Goal: Task Accomplishment & Management: Manage account settings

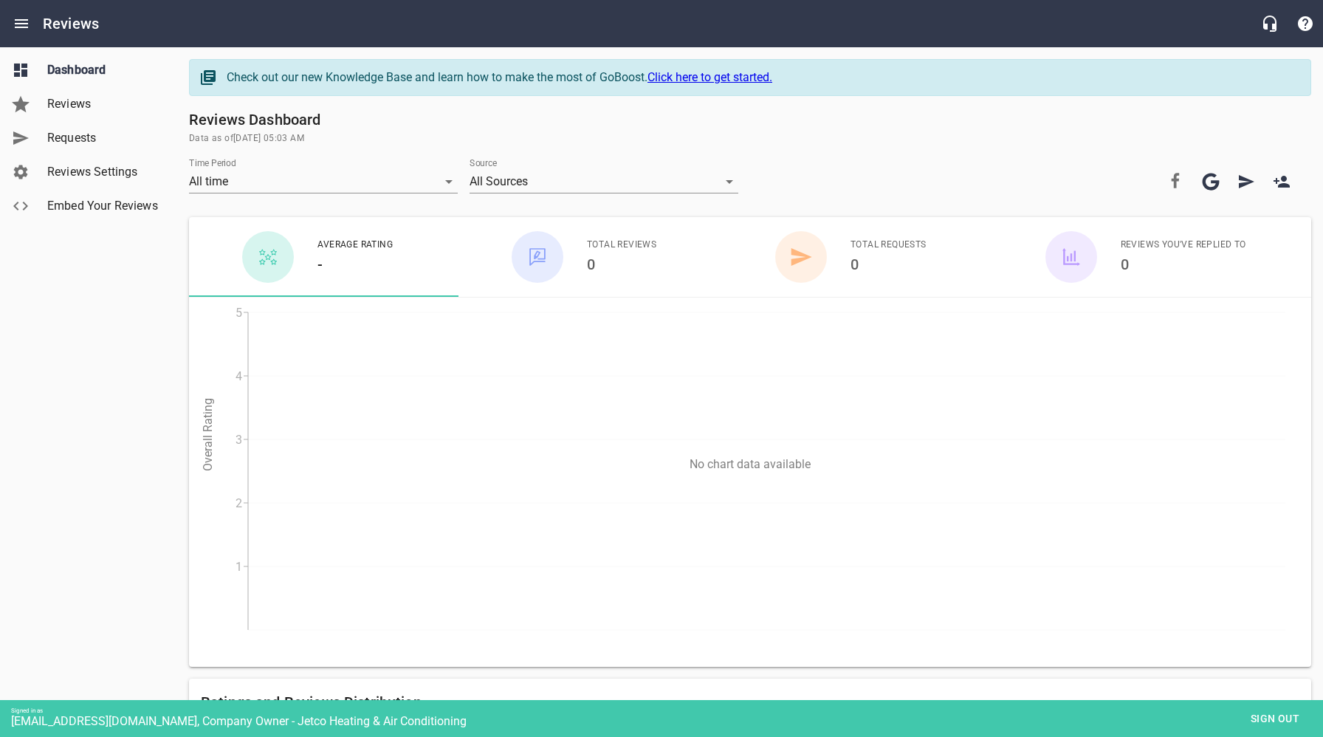
click at [86, 174] on span "Reviews Settings" at bounding box center [103, 172] width 112 height 18
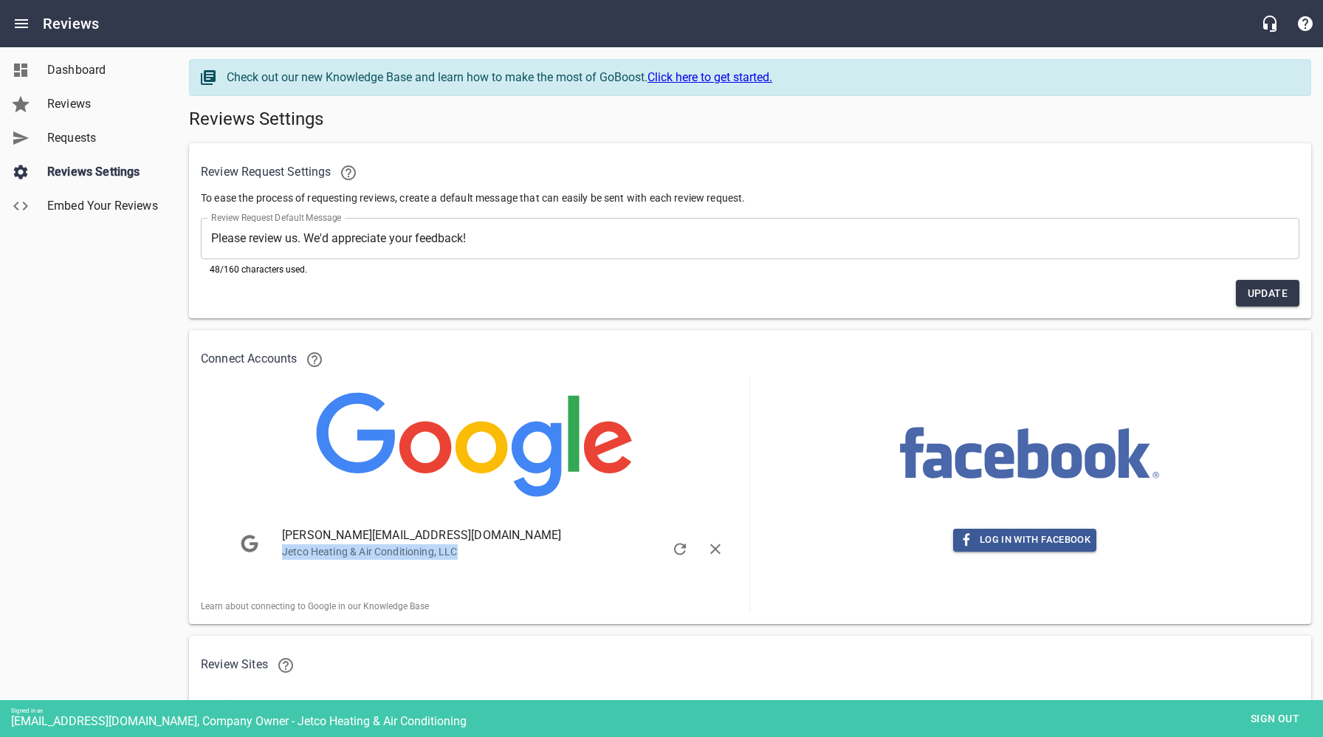
drag, startPoint x: 459, startPoint y: 554, endPoint x: 298, endPoint y: 583, distance: 163.5
click at [281, 558] on div "[PERSON_NAME][EMAIL_ADDRESS][DOMAIN_NAME] Jetco Heating & Air Conditioning, LLC" at bounding box center [491, 542] width 442 height 33
copy p "Jetco Heating & Air Conditioning, LLC"
click at [61, 106] on span "Reviews" at bounding box center [103, 104] width 112 height 18
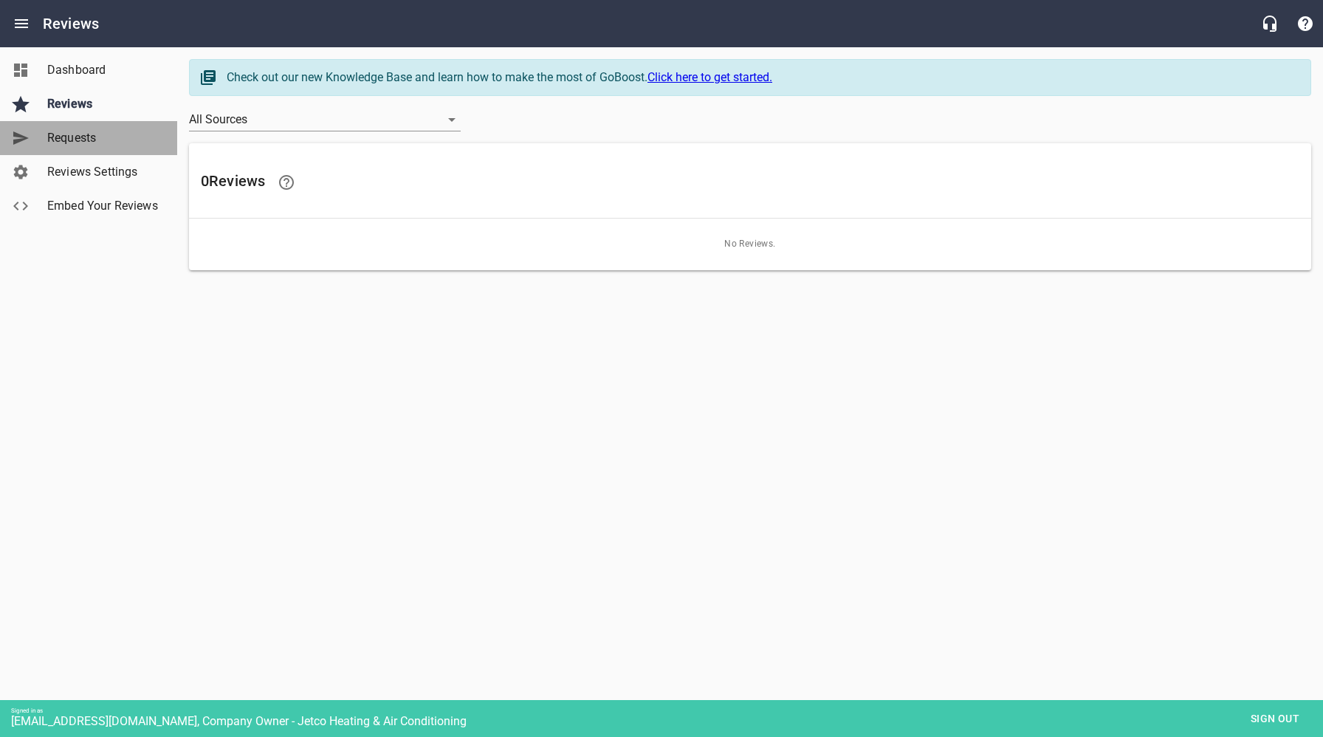
click at [63, 148] on link "Requests" at bounding box center [88, 138] width 177 height 34
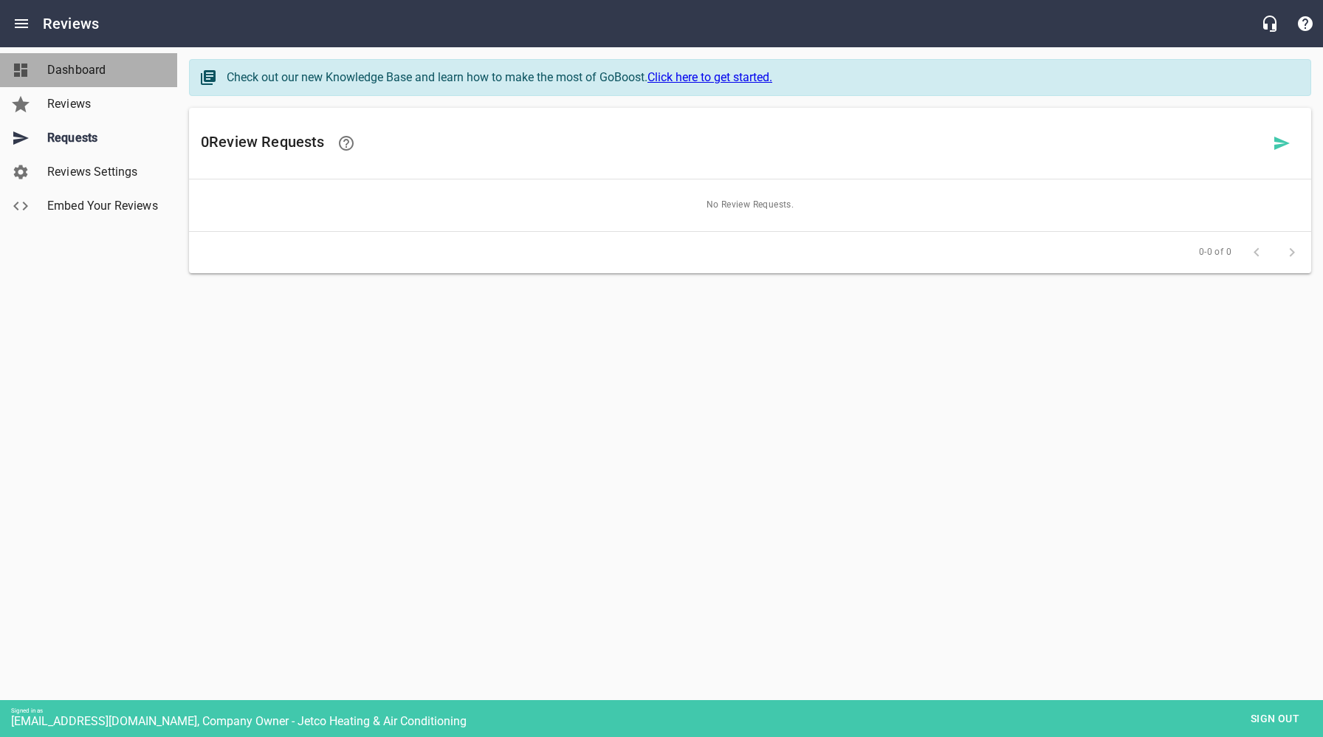
click at [73, 64] on span "Dashboard" at bounding box center [103, 70] width 112 height 18
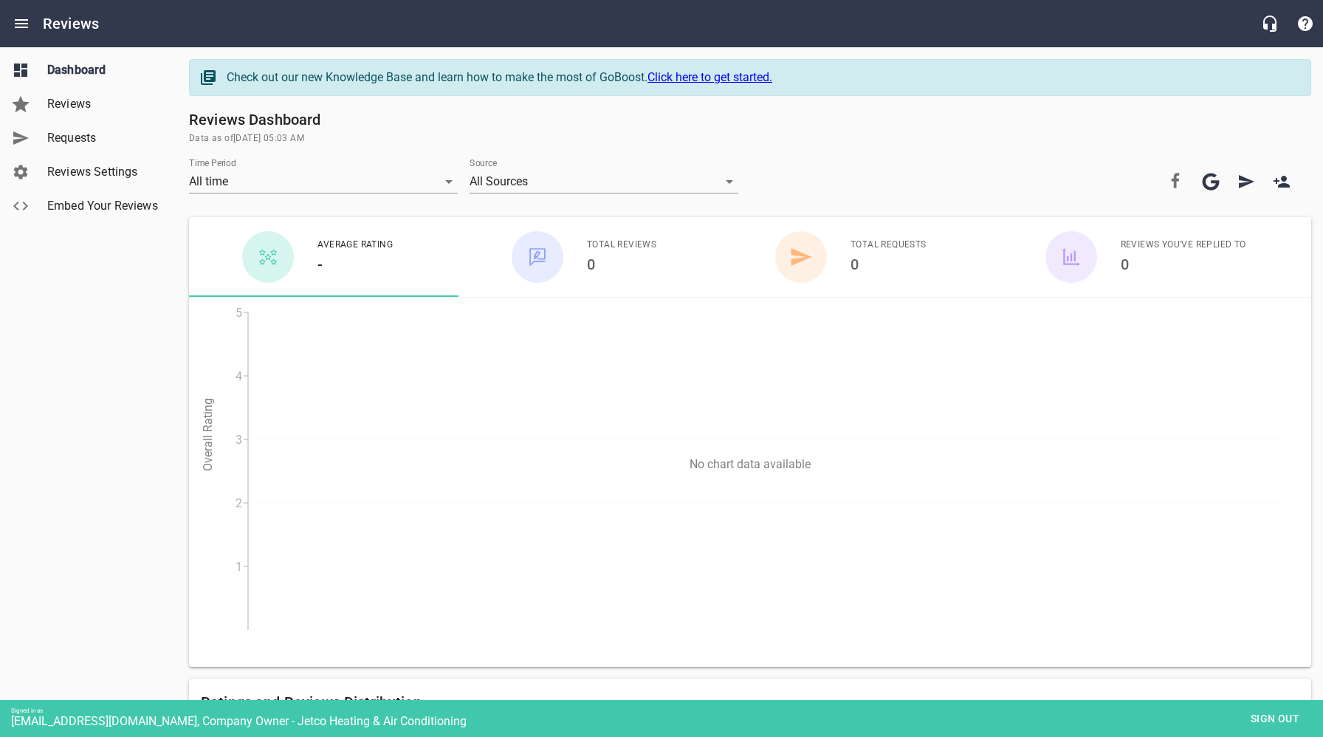
click at [112, 611] on div "Dashboard Reviews Requests Reviews Settings Embed Your Reviews" at bounding box center [89, 368] width 178 height 737
click at [21, 21] on icon "Open drawer" at bounding box center [22, 24] width 18 height 18
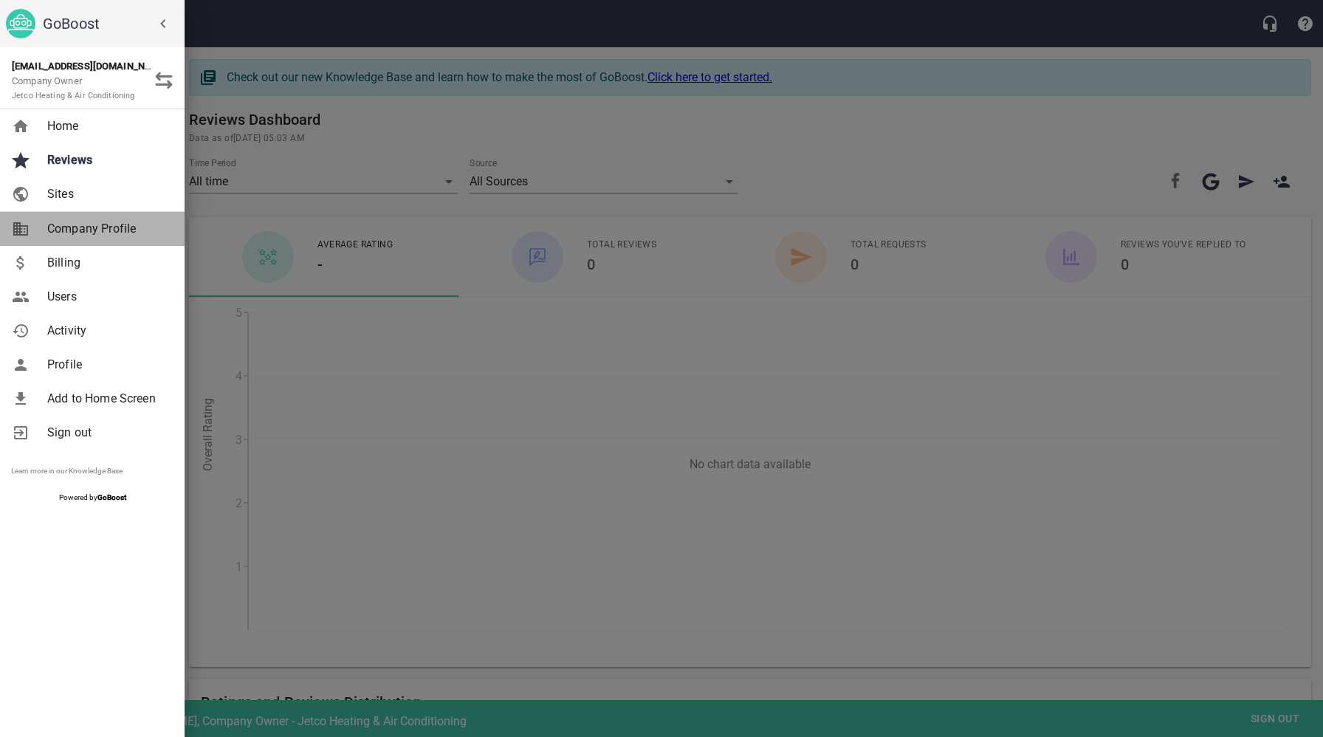
click at [88, 229] on span "Company Profile" at bounding box center [107, 229] width 120 height 18
select select "[US_STATE]"
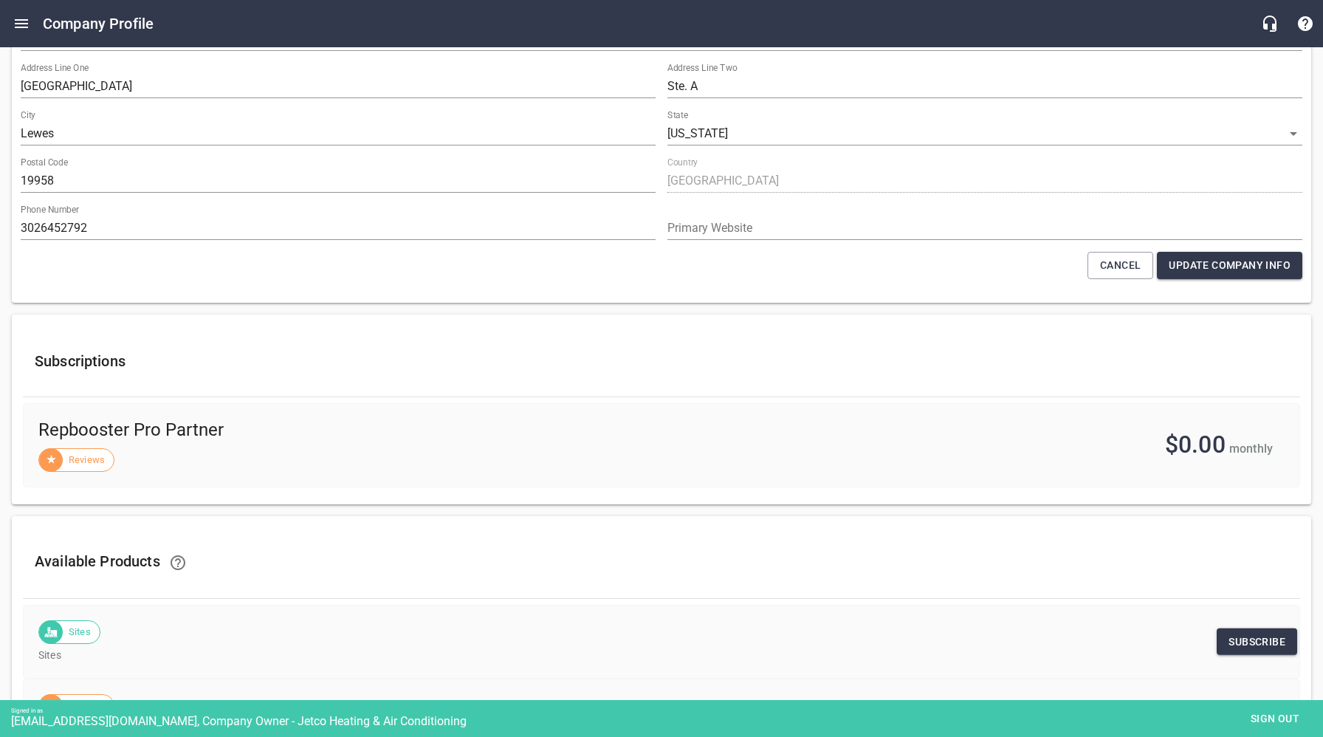
scroll to position [106, 0]
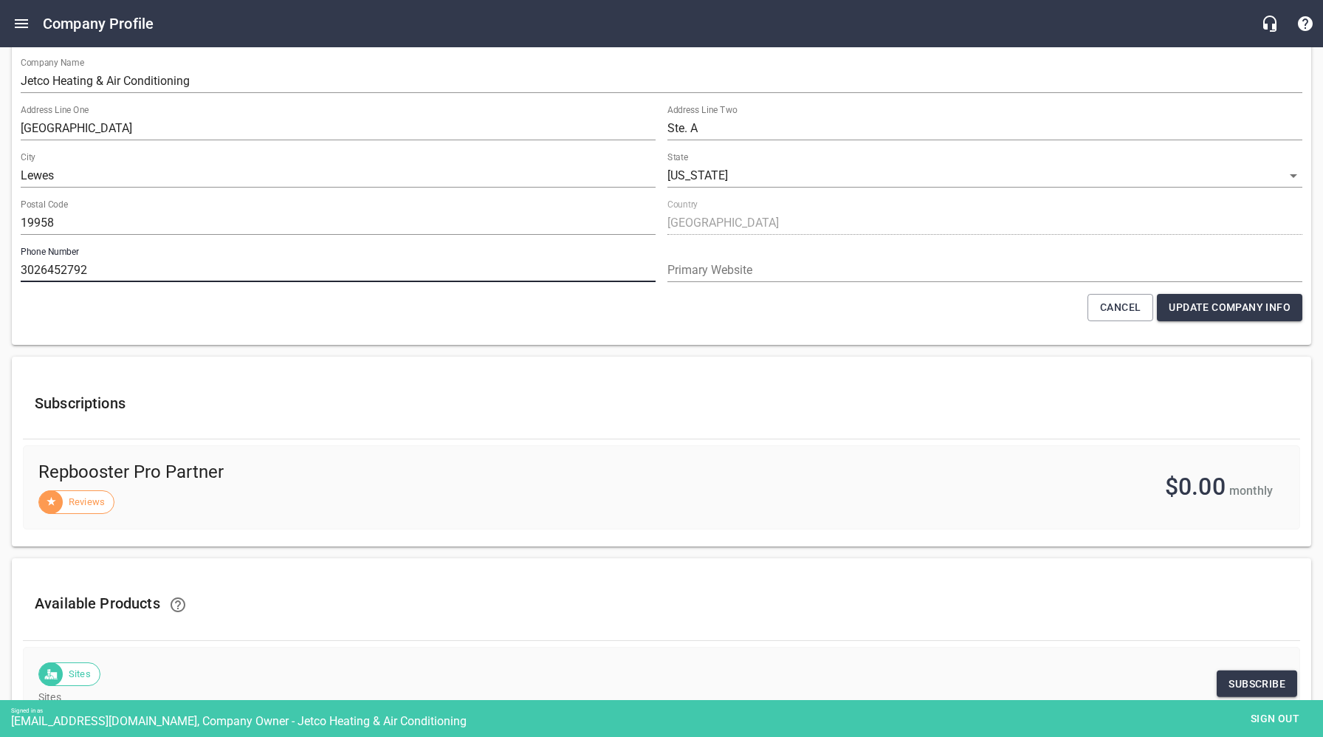
drag, startPoint x: 88, startPoint y: 271, endPoint x: 20, endPoint y: 268, distance: 68.0
click at [21, 268] on input "3026452792" at bounding box center [338, 270] width 635 height 24
click at [1276, 721] on span "Sign out" at bounding box center [1275, 719] width 62 height 18
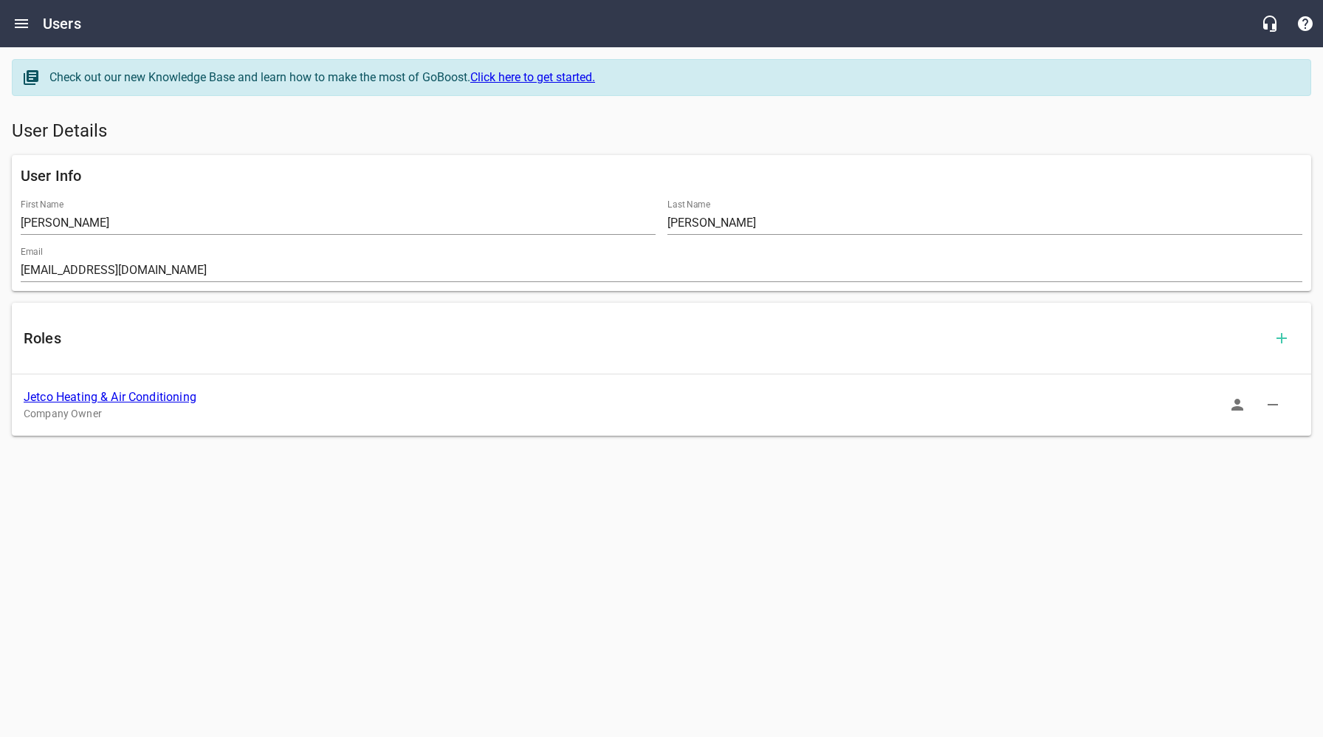
click at [133, 400] on link "Jetco Heating & Air Conditioning" at bounding box center [110, 397] width 173 height 14
